Goal: Task Accomplishment & Management: Use online tool/utility

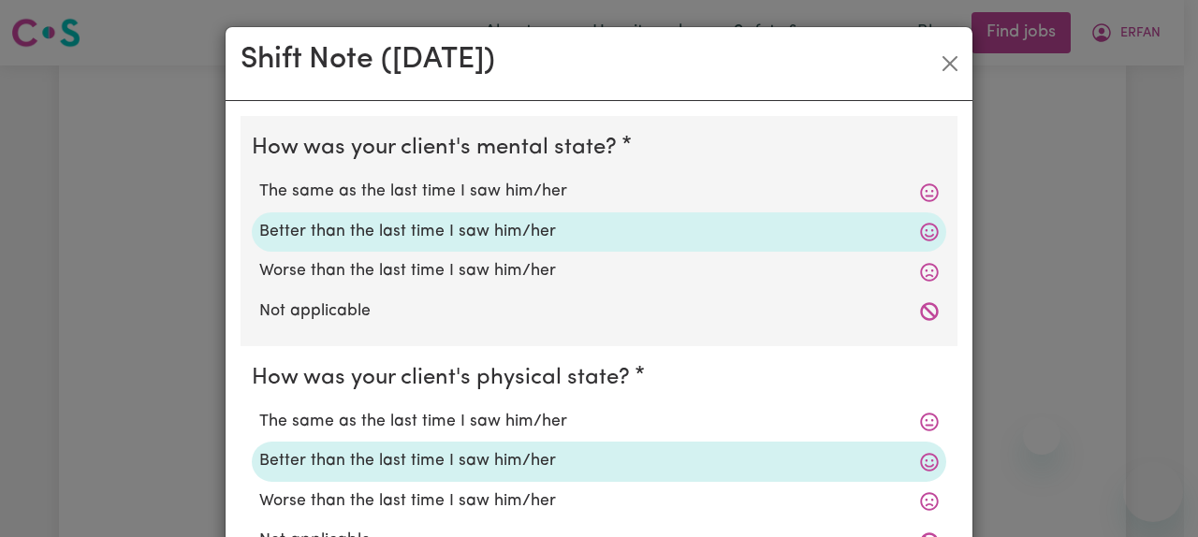
select select "3922"
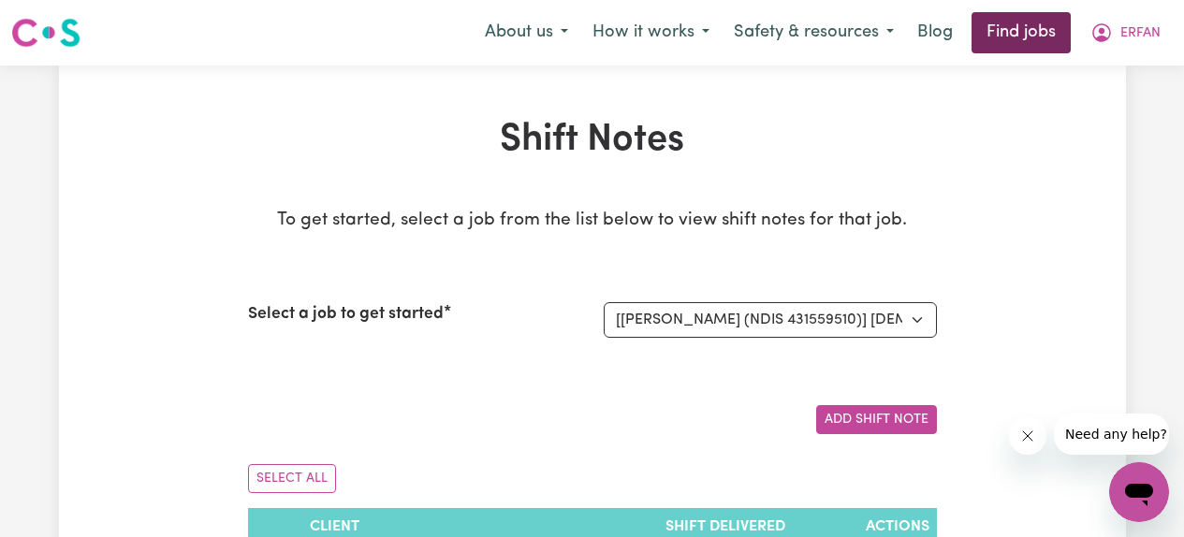
click at [1032, 29] on link "Find jobs" at bounding box center [1021, 32] width 99 height 41
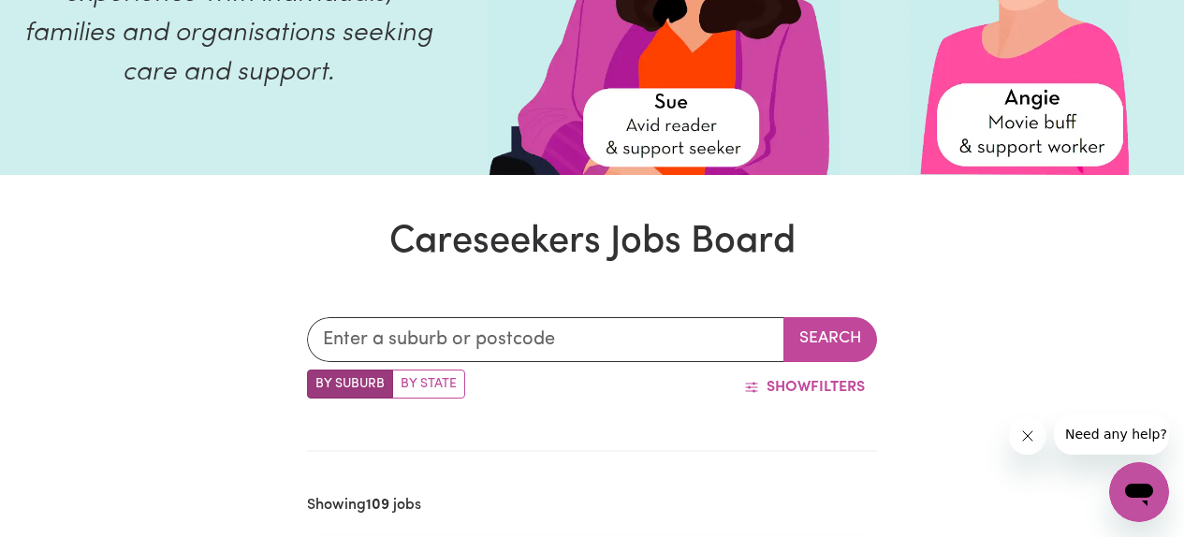
scroll to position [275, 0]
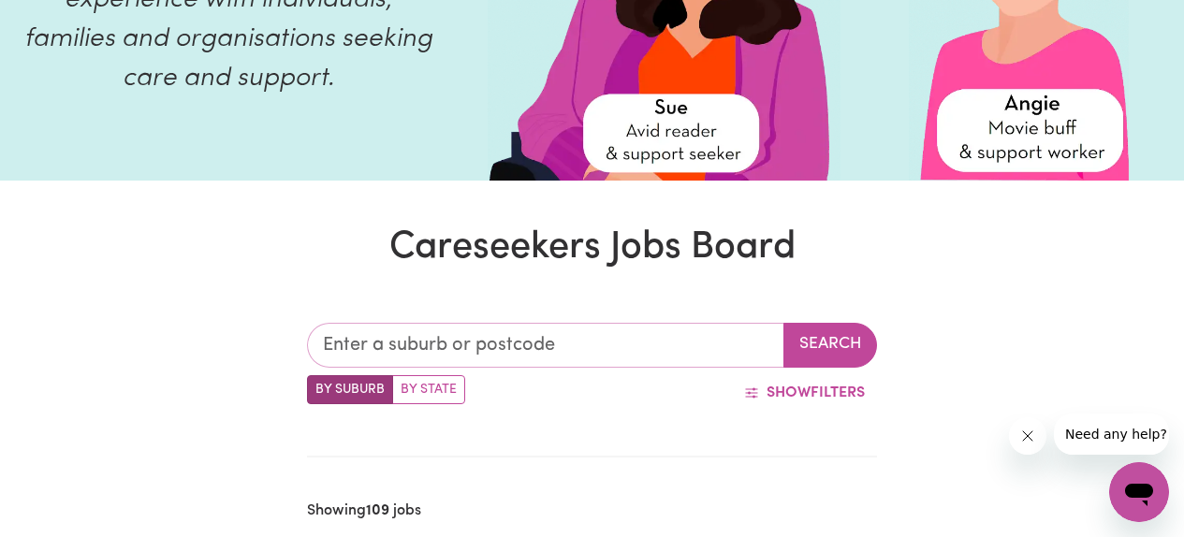
click at [494, 341] on input "text" at bounding box center [546, 345] width 478 height 45
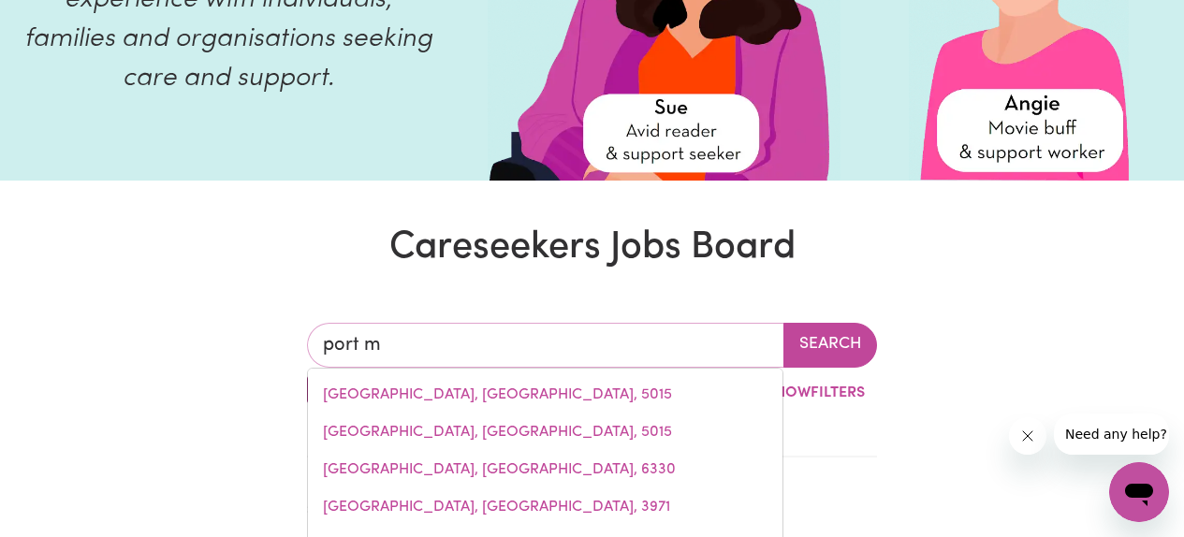
type input "port ma"
type input "port [PERSON_NAME], [GEOGRAPHIC_DATA], 5291"
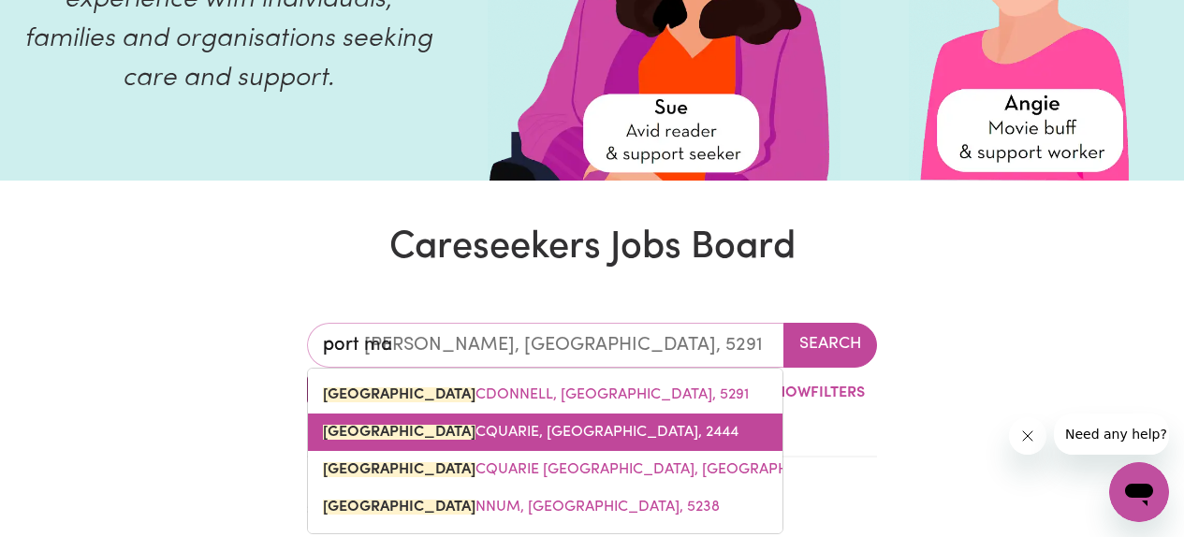
click at [503, 436] on span "[GEOGRAPHIC_DATA], [GEOGRAPHIC_DATA], 2444" at bounding box center [531, 432] width 416 height 15
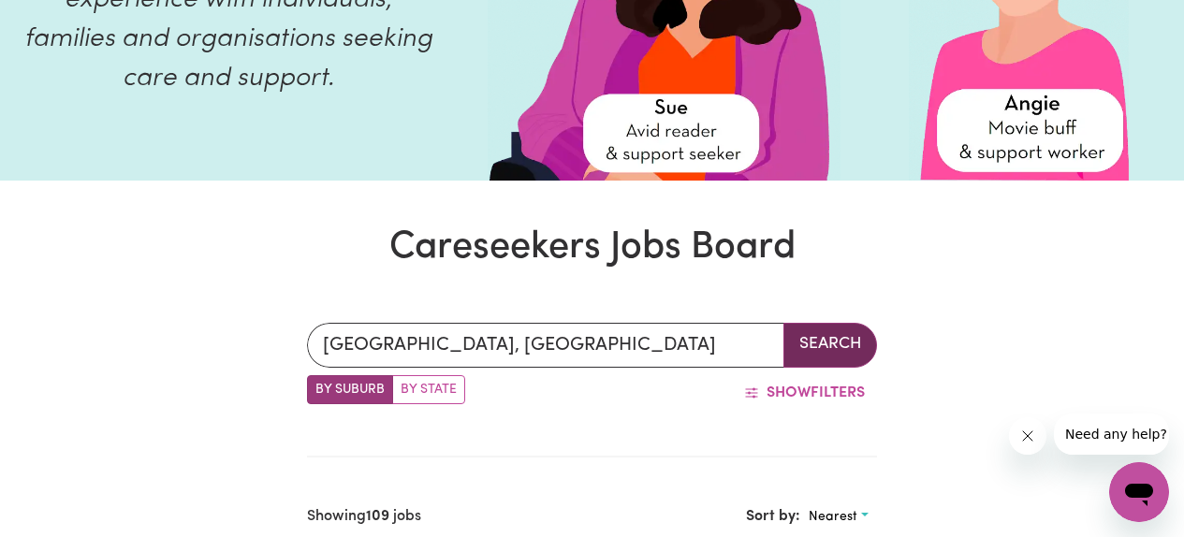
click at [836, 348] on button "Search" at bounding box center [831, 345] width 94 height 45
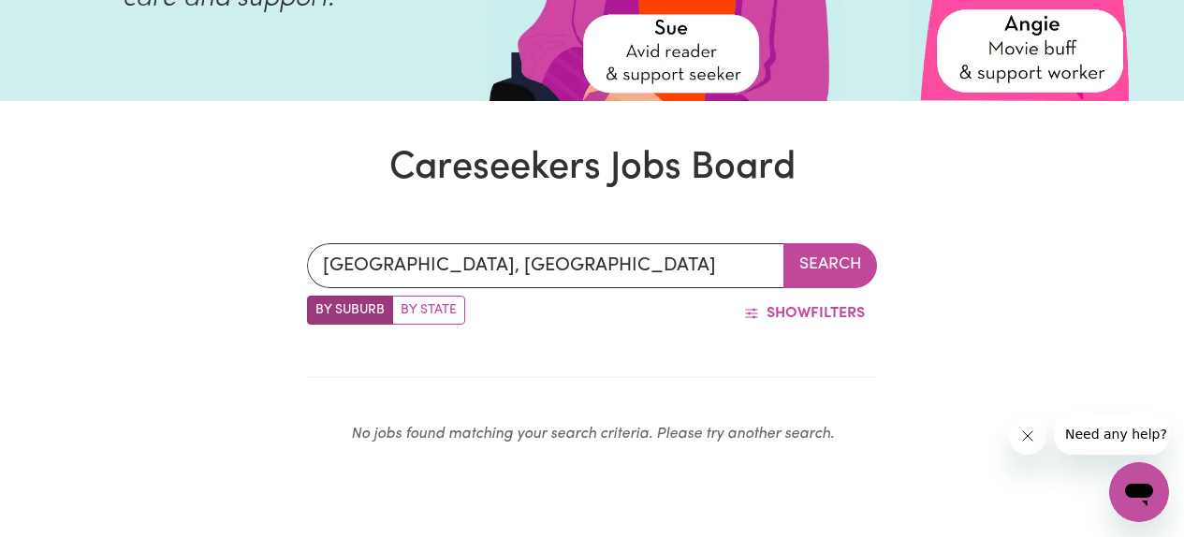
scroll to position [348, 0]
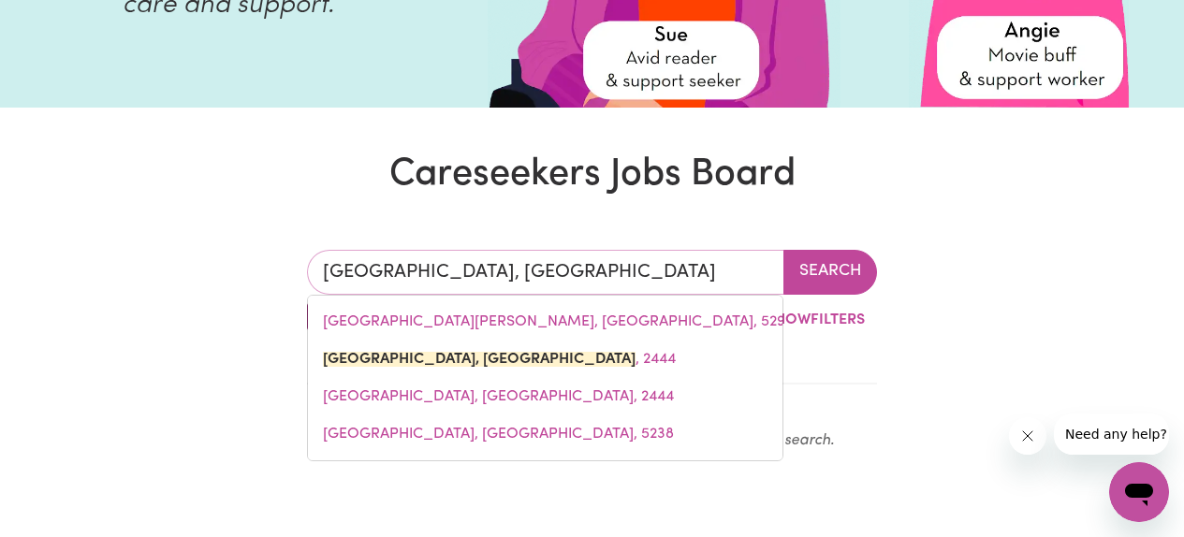
click at [647, 276] on input "[GEOGRAPHIC_DATA], [GEOGRAPHIC_DATA]" at bounding box center [546, 272] width 478 height 45
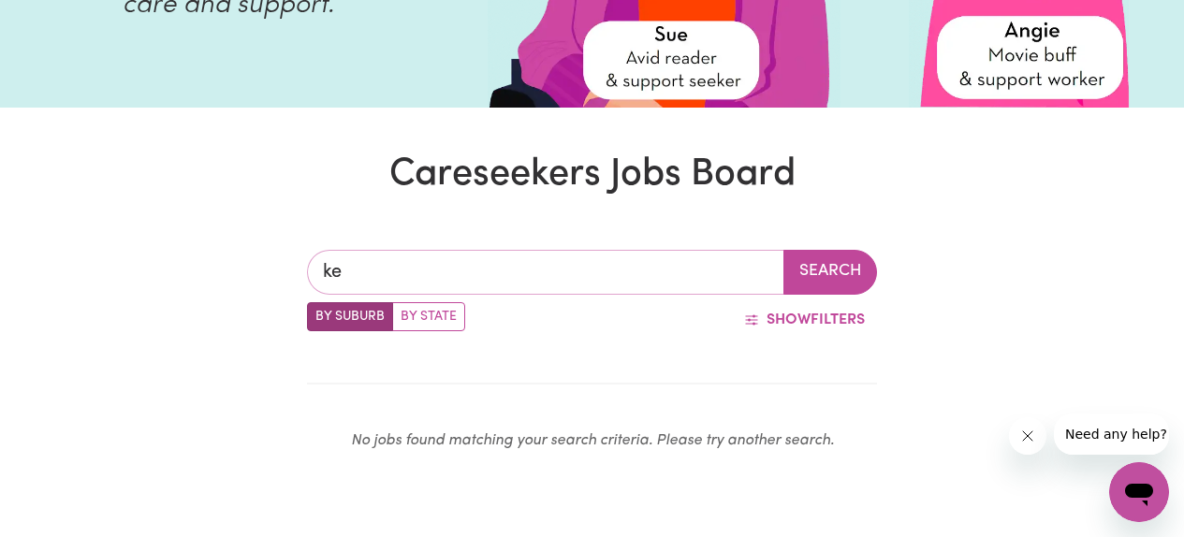
type input "kem"
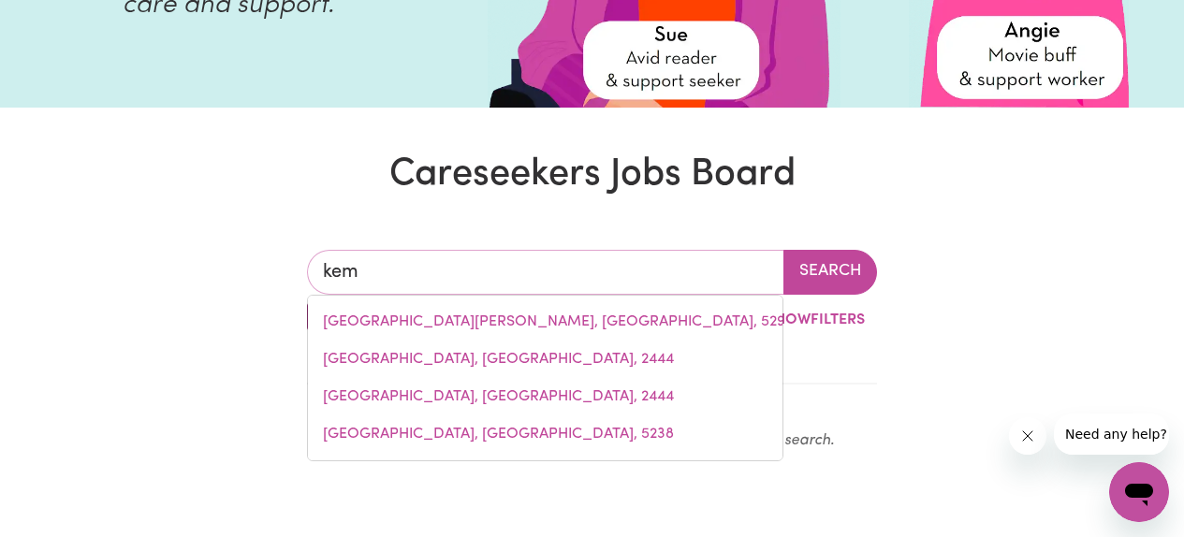
type input "[GEOGRAPHIC_DATA], [GEOGRAPHIC_DATA], 2526"
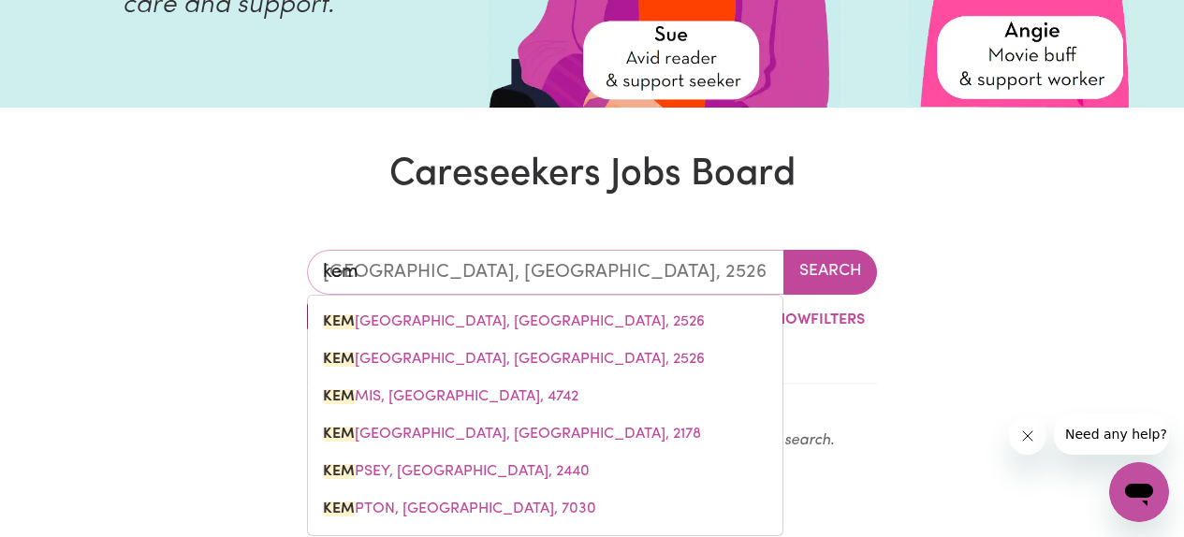
type input "[PERSON_NAME]"
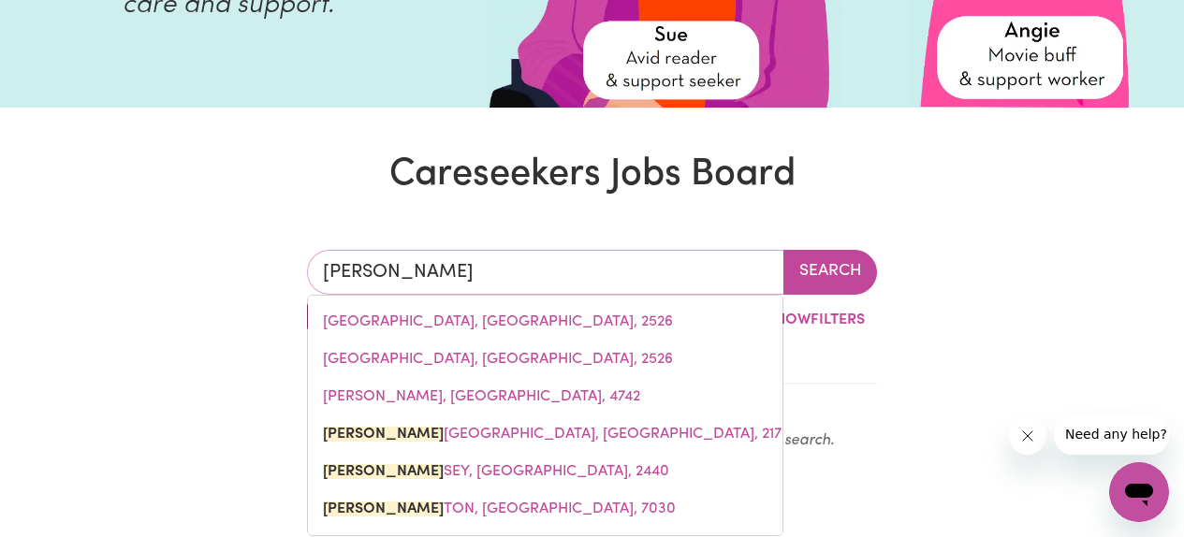
type input "kemps"
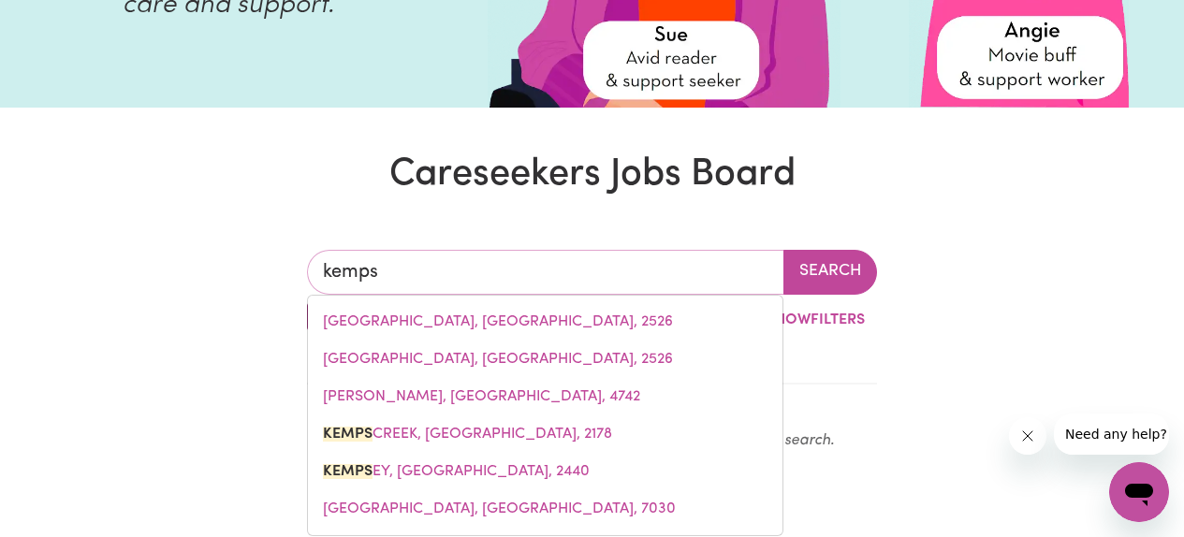
type input "[GEOGRAPHIC_DATA], [GEOGRAPHIC_DATA], 2178"
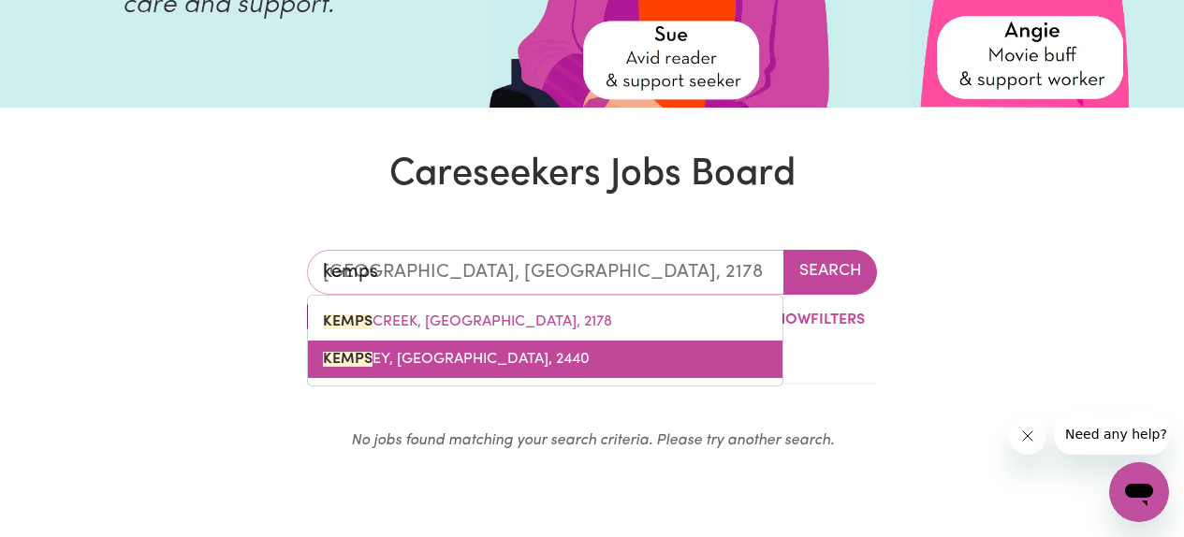
click at [582, 349] on link "KEMPS EY, [GEOGRAPHIC_DATA], 2440" at bounding box center [545, 359] width 475 height 37
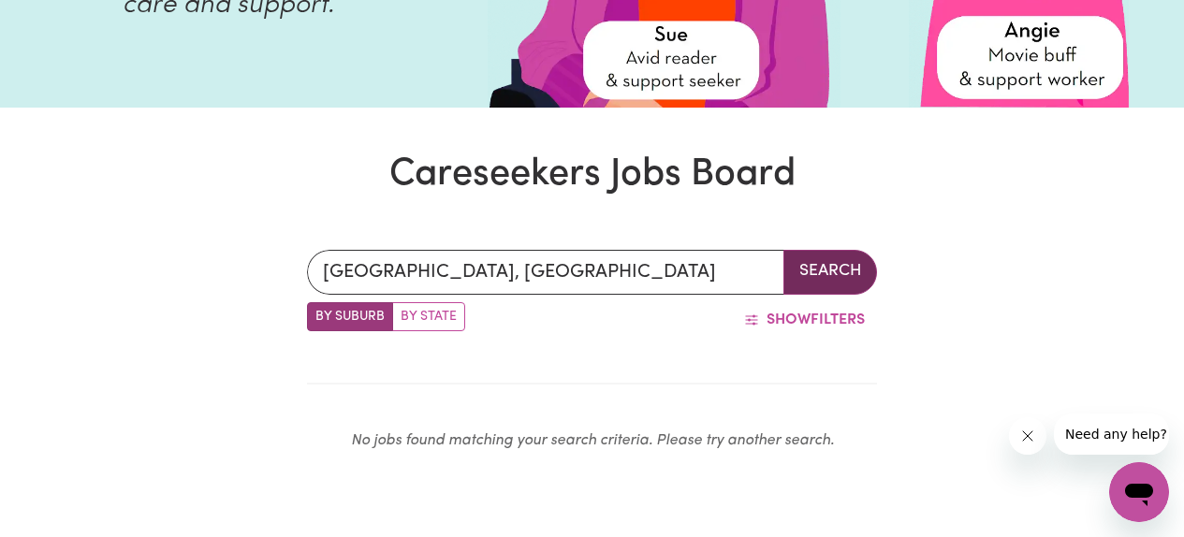
click at [831, 268] on button "Search" at bounding box center [831, 272] width 94 height 45
